Goal: Check status: Check status

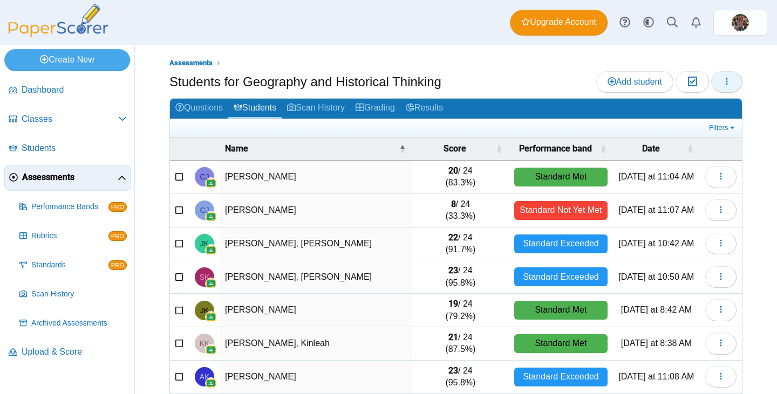
click at [723, 85] on icon "button" at bounding box center [727, 81] width 9 height 9
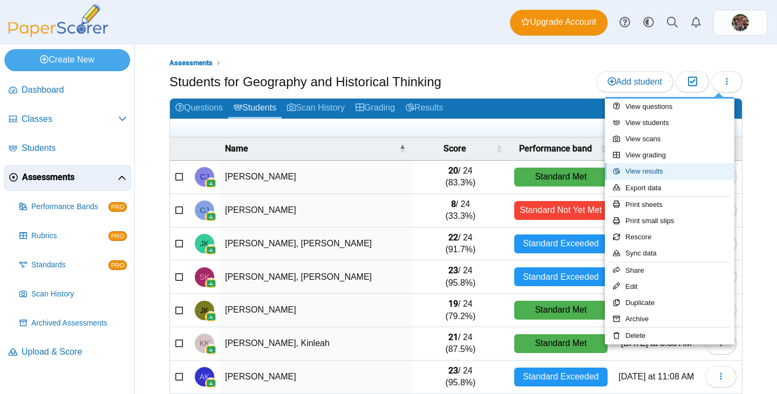
click at [668, 171] on link "View results" at bounding box center [670, 172] width 130 height 16
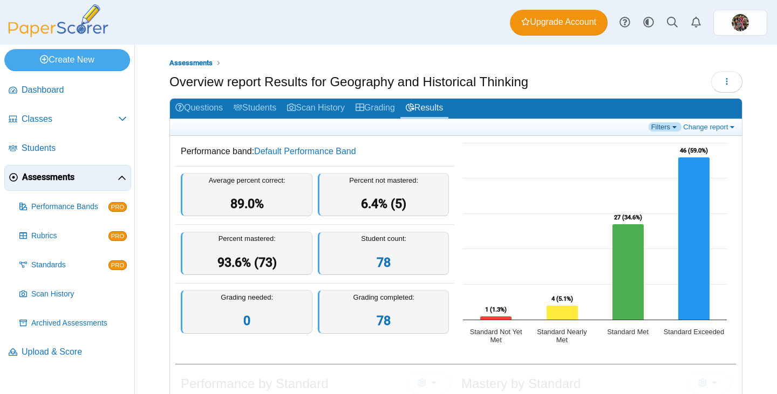
click at [663, 127] on link "Filters" at bounding box center [665, 126] width 33 height 9
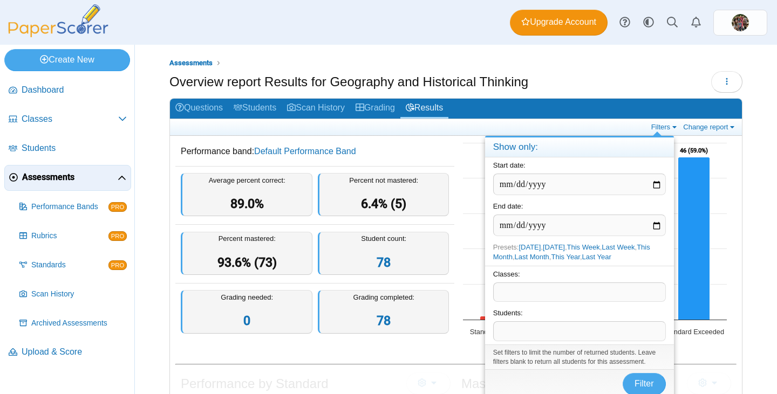
click at [405, 159] on dd "Performance band: Default Performance Band" at bounding box center [314, 152] width 279 height 28
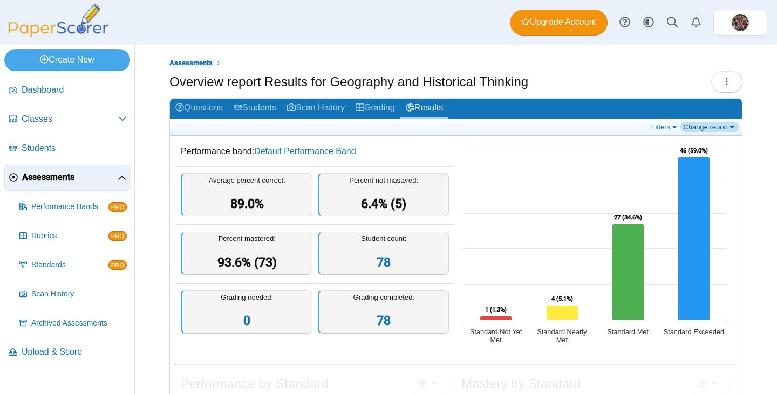
click at [696, 127] on link "Change report" at bounding box center [709, 126] width 59 height 9
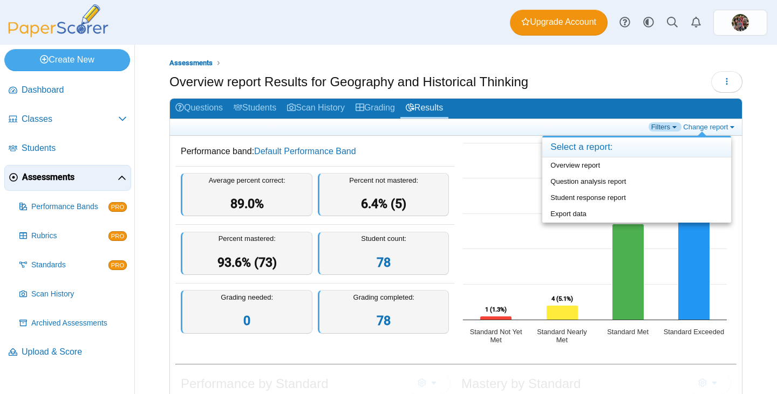
click at [652, 125] on link "Filters" at bounding box center [665, 126] width 33 height 9
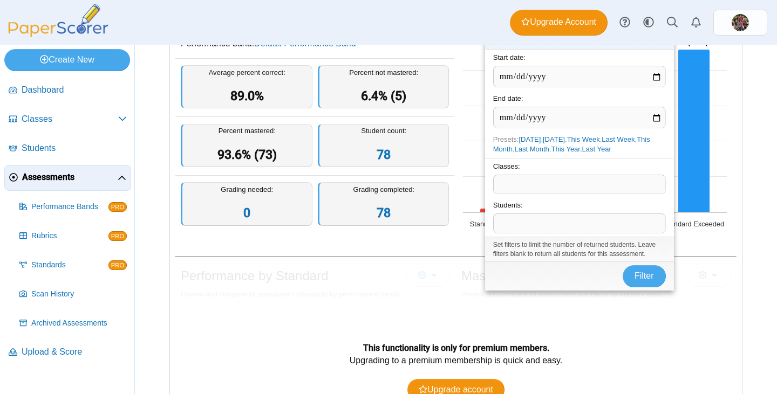
scroll to position [162, 0]
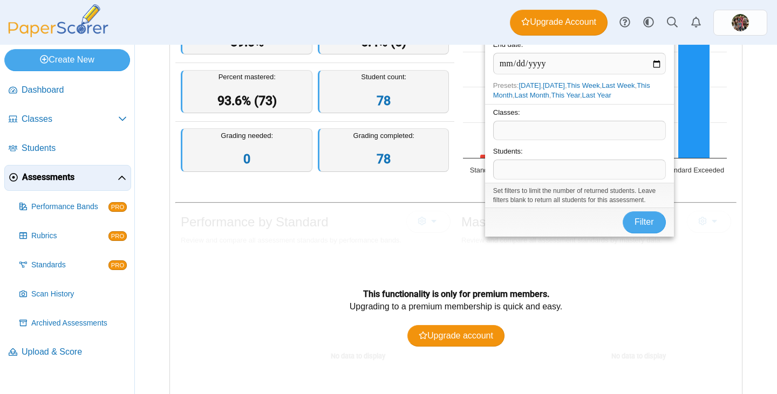
click at [535, 132] on span at bounding box center [580, 130] width 172 height 18
click at [646, 222] on span "Filter" at bounding box center [644, 221] width 19 height 9
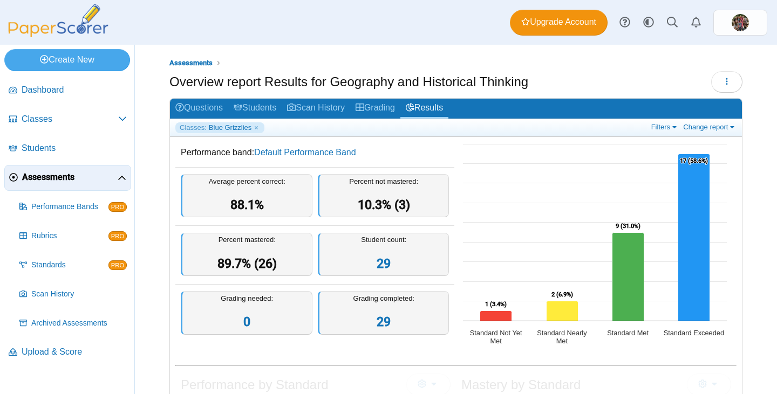
click at [22, 11] on img at bounding box center [58, 20] width 108 height 33
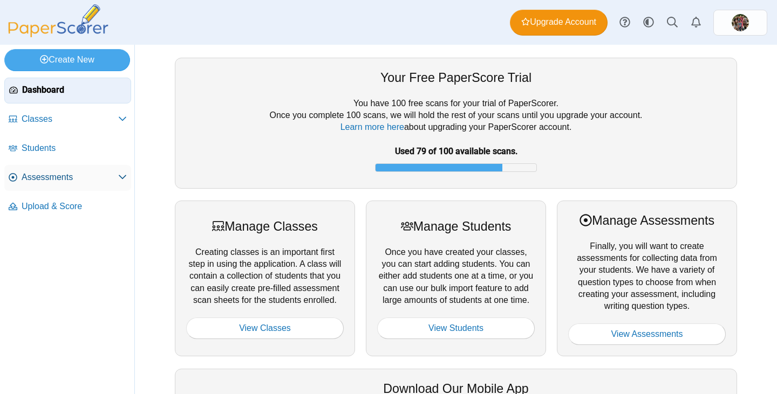
click at [70, 177] on span "Assessments" at bounding box center [70, 178] width 97 height 12
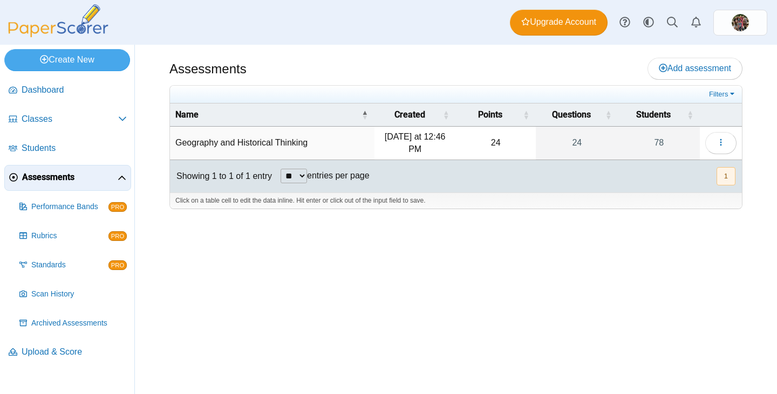
click at [202, 144] on td "Geography and Historical Thinking" at bounding box center [272, 143] width 205 height 33
click at [730, 149] on button "button" at bounding box center [720, 143] width 31 height 22
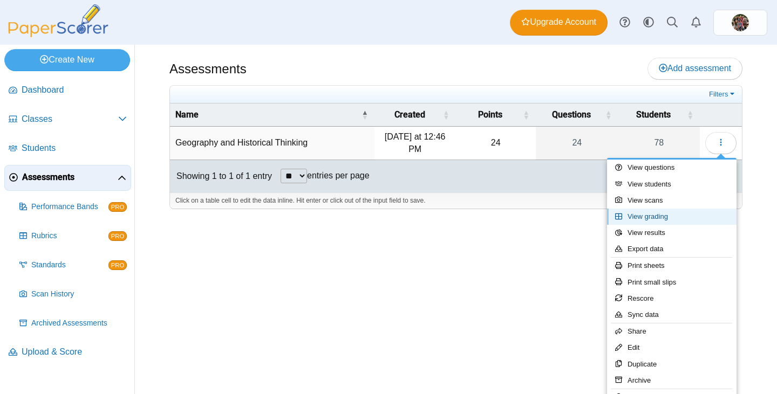
click at [676, 214] on link "View grading" at bounding box center [672, 217] width 130 height 16
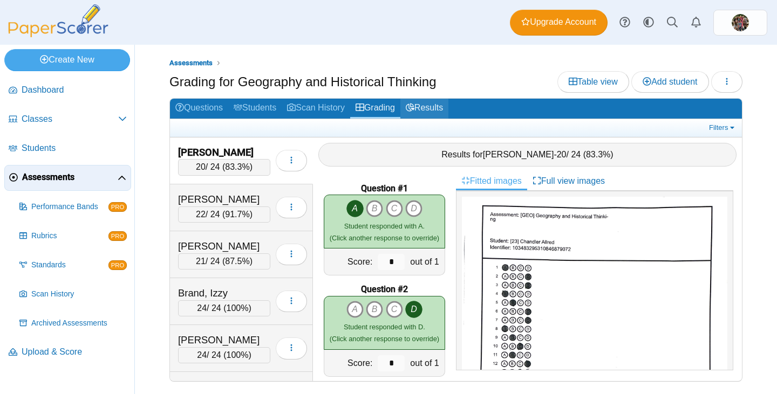
click at [427, 108] on link "Results" at bounding box center [424, 109] width 48 height 20
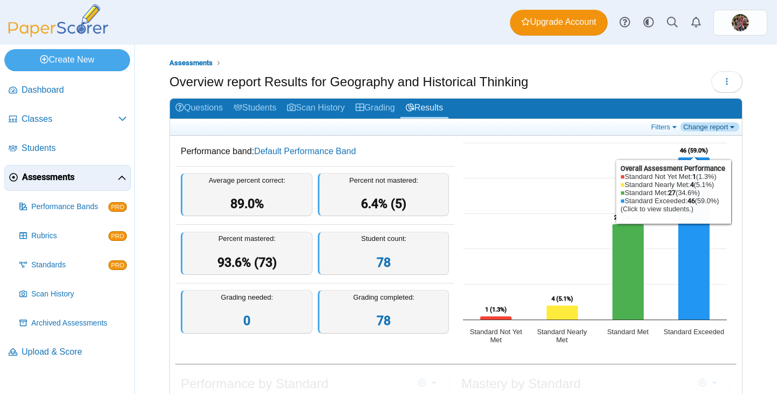
click at [712, 127] on link "Change report" at bounding box center [709, 126] width 59 height 9
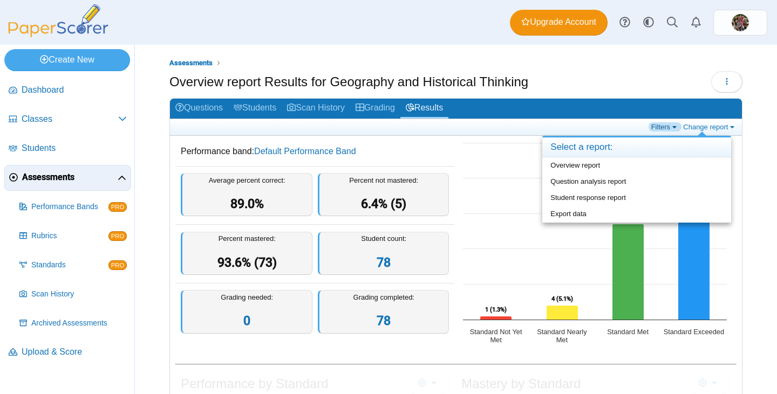
click at [658, 126] on link "Filters" at bounding box center [665, 126] width 33 height 9
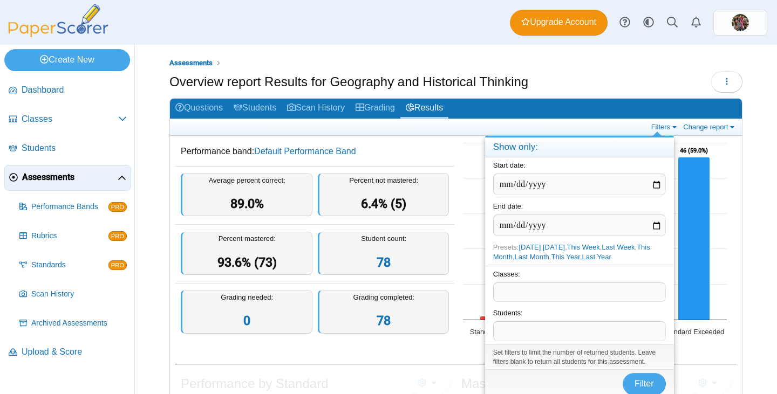
click at [527, 292] on span at bounding box center [580, 292] width 172 height 18
click at [639, 378] on button "Filter" at bounding box center [644, 384] width 43 height 22
